Goal: Task Accomplishment & Management: Complete application form

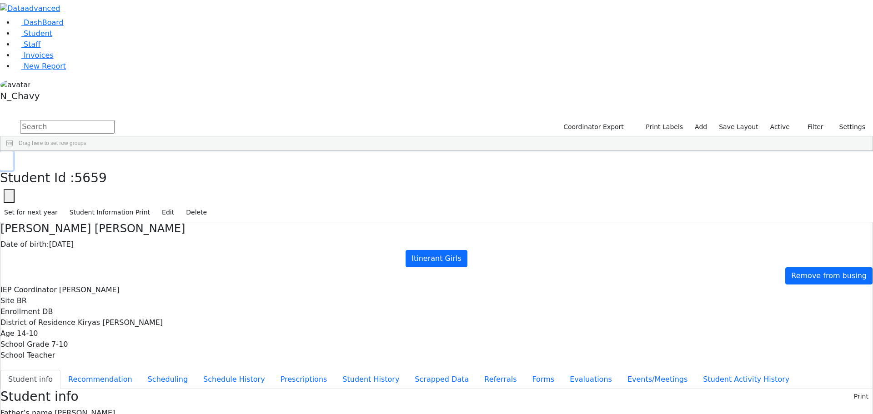
click at [13, 151] on button "button" at bounding box center [6, 160] width 13 height 19
click at [115, 120] on input "text" at bounding box center [67, 127] width 95 height 14
type input "cik"
click at [93, 166] on div "Cik" at bounding box center [69, 172] width 47 height 13
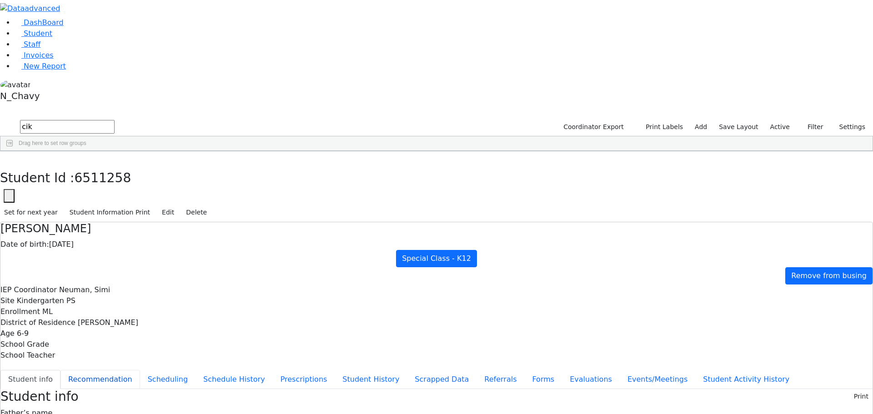
click at [140, 370] on button "Recommendation" at bounding box center [100, 379] width 80 height 19
checkbox input "true"
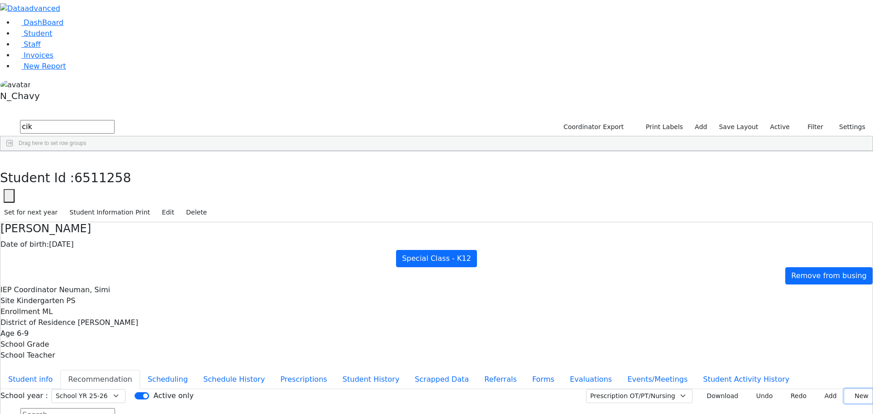
drag, startPoint x: 846, startPoint y: 111, endPoint x: 840, endPoint y: 115, distance: 7.5
click at [846, 389] on button "New" at bounding box center [858, 396] width 28 height 14
type input "[DATE]"
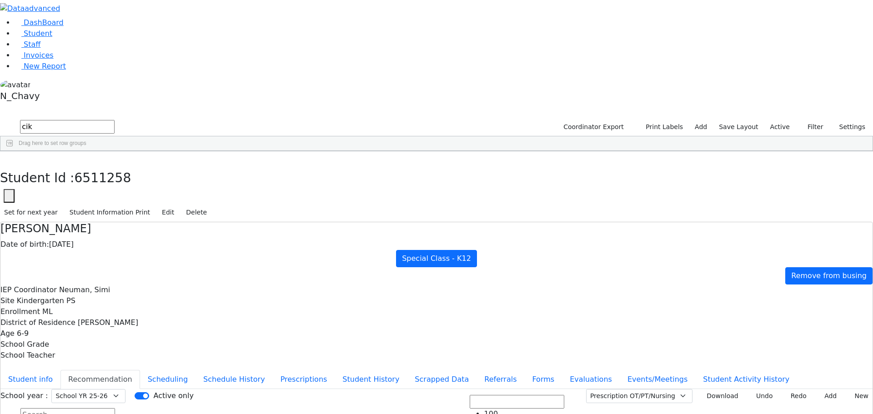
scroll to position [45, 0]
click at [814, 389] on button "Add" at bounding box center [827, 396] width 26 height 14
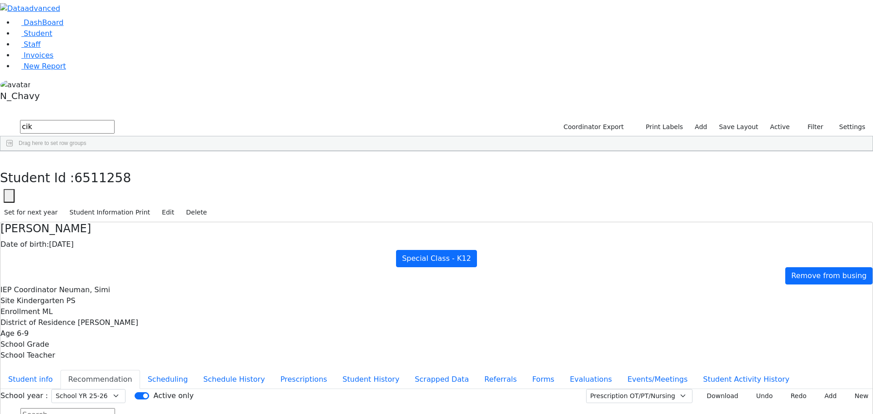
type input "[DATE]"
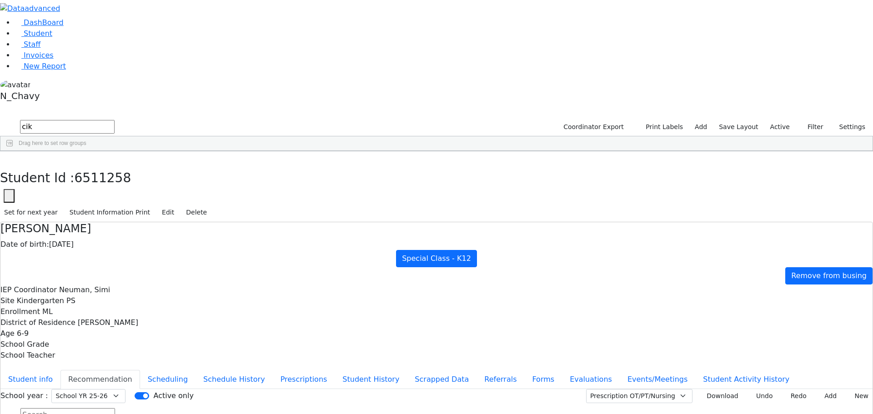
type input "[DATE]"
click at [60, 370] on button "Student info" at bounding box center [30, 379] width 60 height 19
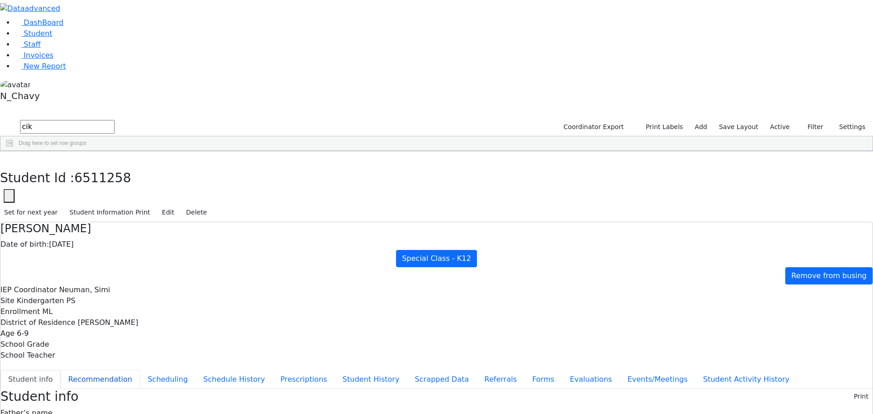
click at [140, 370] on button "Recommendation" at bounding box center [100, 379] width 80 height 19
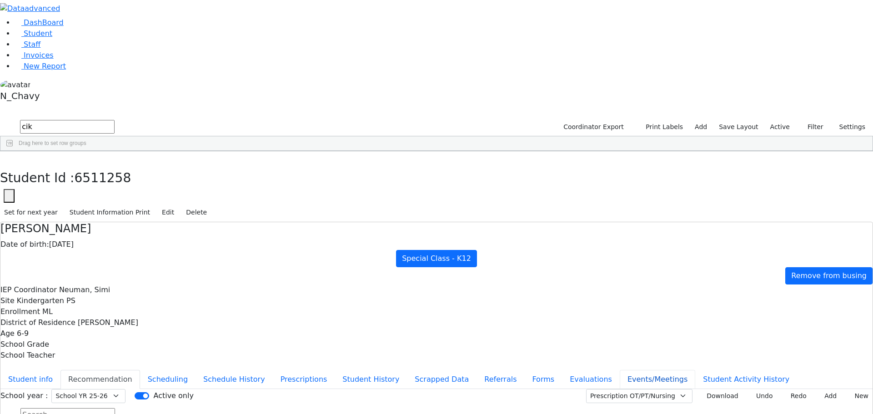
click at [620, 370] on button "Events/Meetings" at bounding box center [657, 379] width 75 height 19
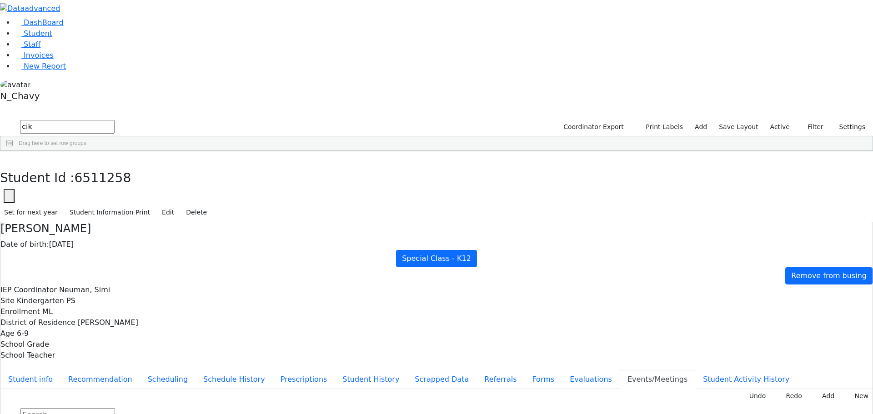
click at [195, 368] on div "Student info Recommendation Scheduling Schedule History Prescriptions Student H…" at bounding box center [436, 403] width 872 height 71
click at [60, 370] on button "Student info" at bounding box center [30, 379] width 60 height 19
